Goal: Use online tool/utility: Utilize a website feature to perform a specific function

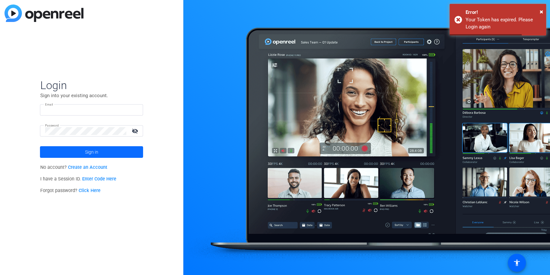
type input "[EMAIL_ADDRESS][DOMAIN_NAME]"
click at [122, 148] on span at bounding box center [91, 151] width 103 height 15
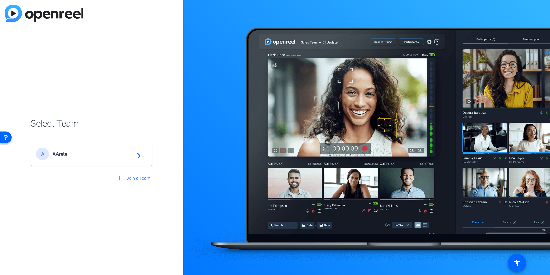
click at [92, 155] on span "AArete" at bounding box center [92, 154] width 81 height 6
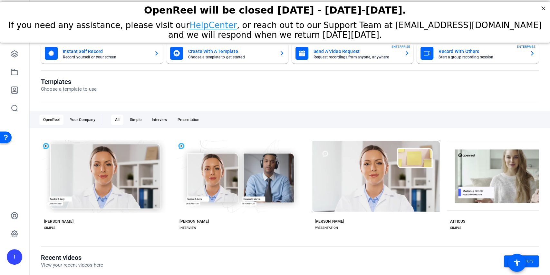
click at [254, 55] on mat-card-subtitle "Choose a template to get started" at bounding box center [231, 57] width 86 height 4
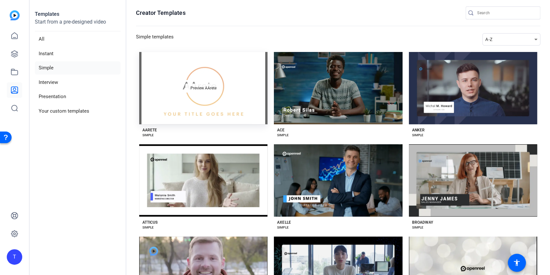
click at [208, 86] on span "Preview AArete" at bounding box center [203, 88] width 26 height 4
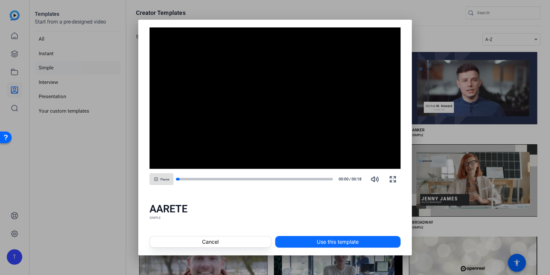
click at [319, 239] on span "Use this template" at bounding box center [338, 241] width 42 height 8
